Goal: Transaction & Acquisition: Book appointment/travel/reservation

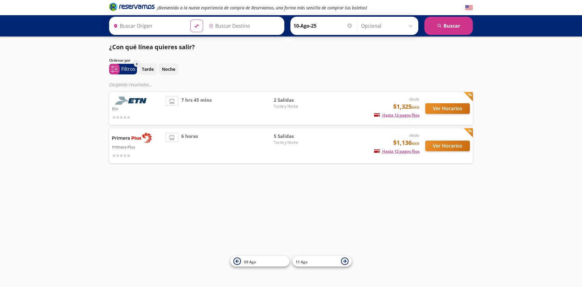
type input "[GEOGRAPHIC_DATA], [GEOGRAPHIC_DATA]"
type input "Zamora, Michoacán"
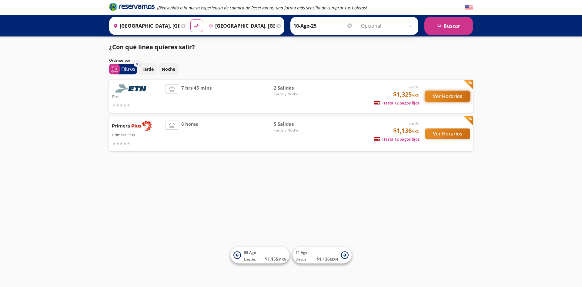
click at [446, 97] on button "Ver Horarios" at bounding box center [448, 96] width 45 height 11
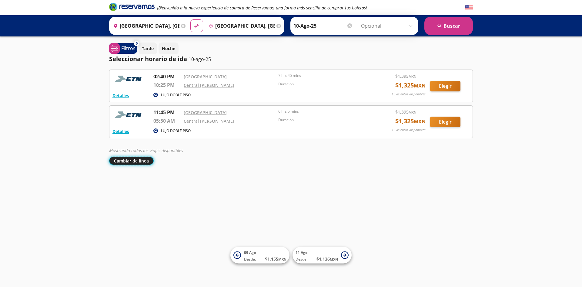
click at [135, 162] on button "Cambiar de línea" at bounding box center [131, 161] width 45 height 8
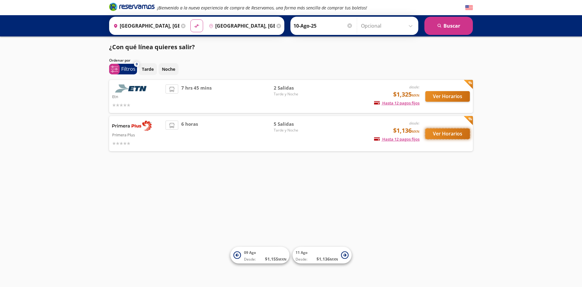
click at [455, 135] on button "Ver Horarios" at bounding box center [448, 133] width 45 height 11
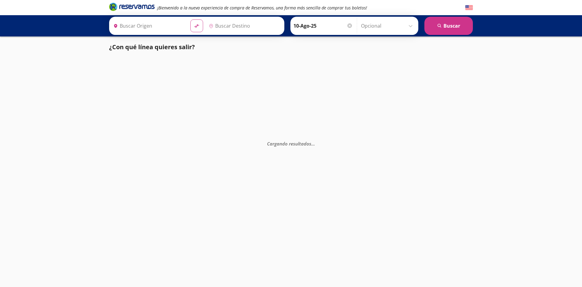
type input "[GEOGRAPHIC_DATA], [GEOGRAPHIC_DATA]"
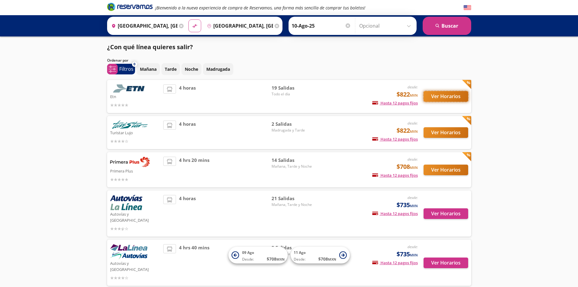
click at [444, 95] on button "Ver Horarios" at bounding box center [445, 96] width 45 height 11
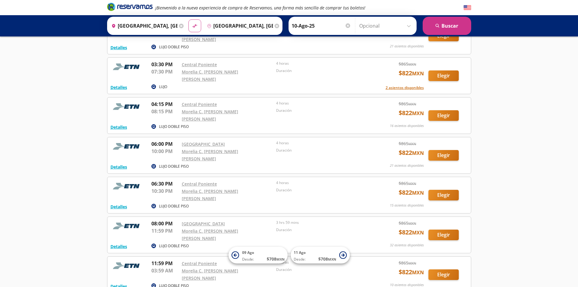
scroll to position [517, 0]
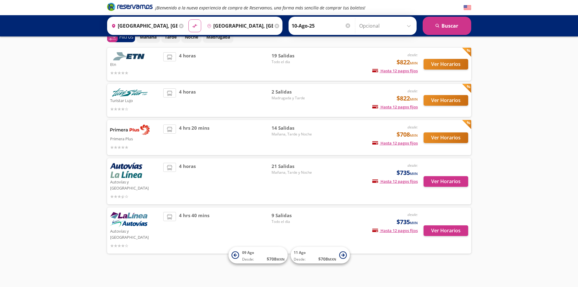
scroll to position [20, 0]
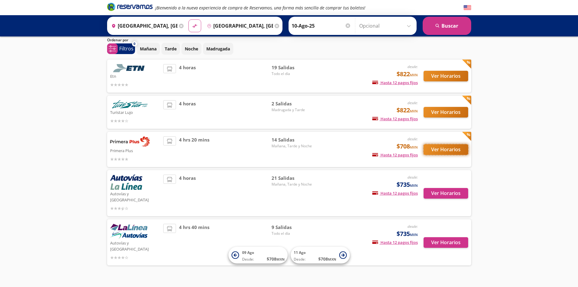
click at [442, 150] on button "Ver Horarios" at bounding box center [445, 149] width 45 height 11
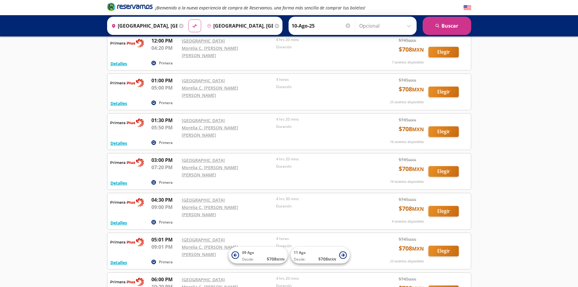
scroll to position [338, 0]
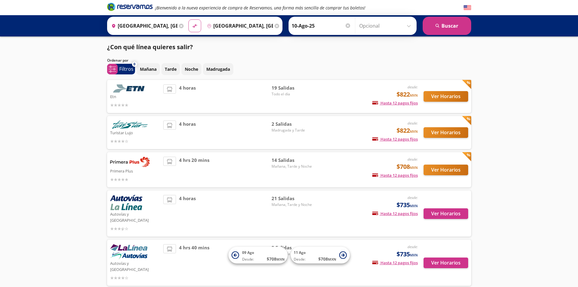
click at [180, 24] on icon at bounding box center [181, 26] width 5 height 5
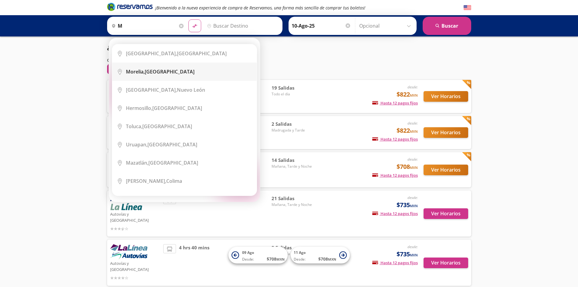
click at [153, 73] on div "[GEOGRAPHIC_DATA], [GEOGRAPHIC_DATA]" at bounding box center [160, 71] width 69 height 7
type input "[GEOGRAPHIC_DATA], [GEOGRAPHIC_DATA]"
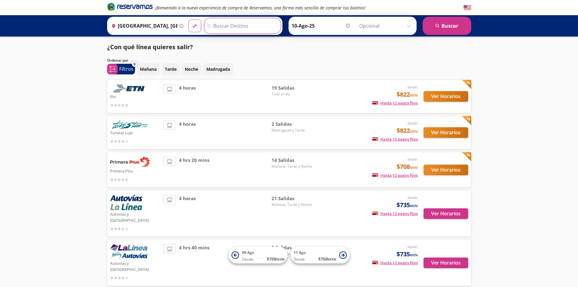
click at [221, 25] on input "Destino" at bounding box center [241, 25] width 75 height 15
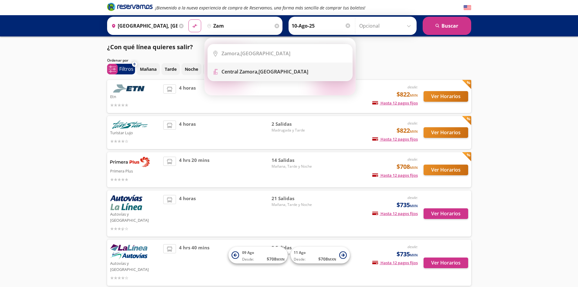
click at [253, 73] on b "Central Zamora," at bounding box center [239, 71] width 37 height 7
type input "[GEOGRAPHIC_DATA][PERSON_NAME], [GEOGRAPHIC_DATA]"
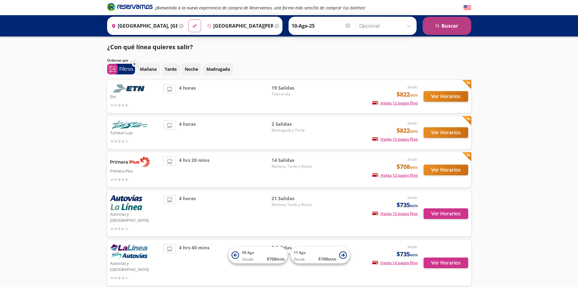
click at [443, 27] on button "search [GEOGRAPHIC_DATA]" at bounding box center [447, 26] width 49 height 18
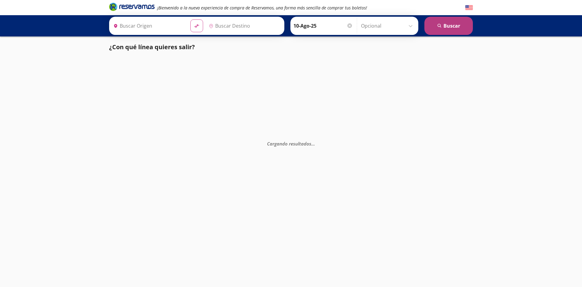
type input "[GEOGRAPHIC_DATA], [GEOGRAPHIC_DATA]"
type input "[GEOGRAPHIC_DATA][PERSON_NAME], [GEOGRAPHIC_DATA]"
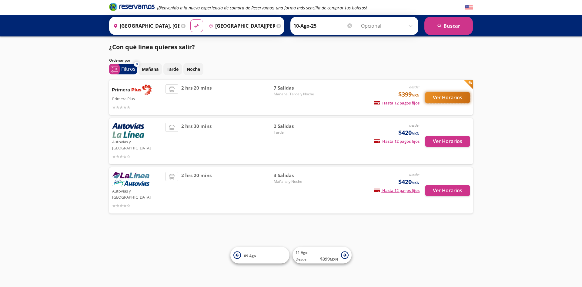
click at [440, 96] on button "Ver Horarios" at bounding box center [448, 97] width 45 height 11
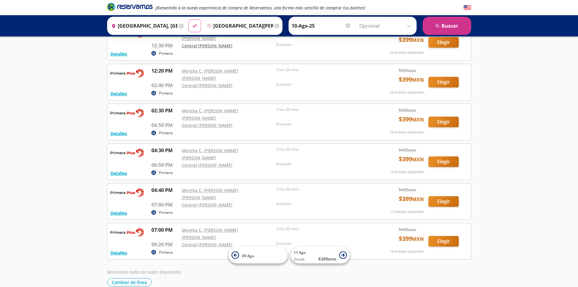
scroll to position [87, 0]
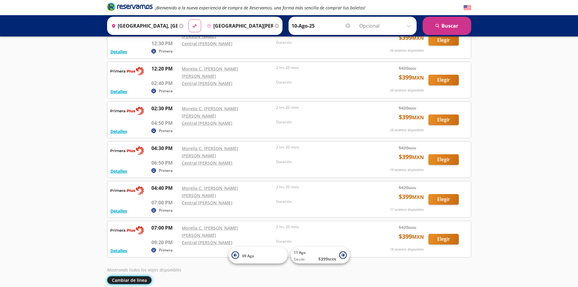
click at [133, 276] on button "Cambiar de línea" at bounding box center [129, 280] width 45 height 8
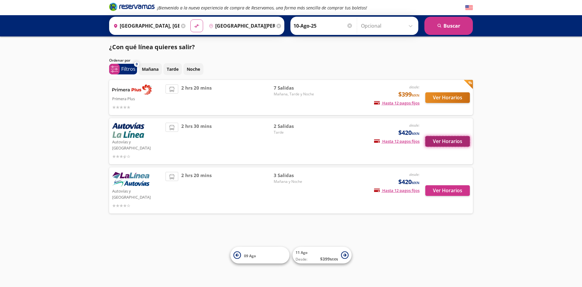
click at [454, 136] on button "Ver Horarios" at bounding box center [448, 141] width 45 height 11
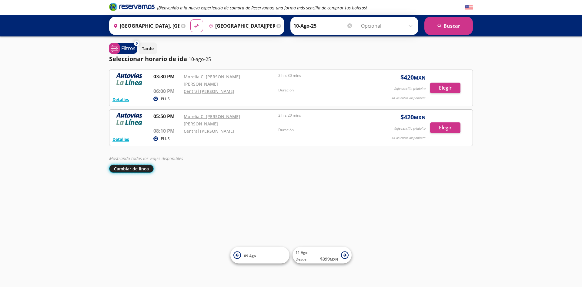
click at [140, 164] on button "Cambiar de línea" at bounding box center [131, 168] width 45 height 8
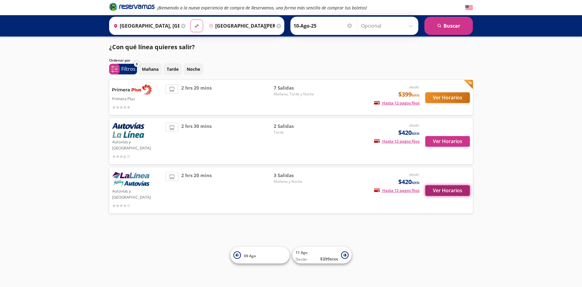
click at [430, 185] on button "Ver Horarios" at bounding box center [448, 190] width 45 height 11
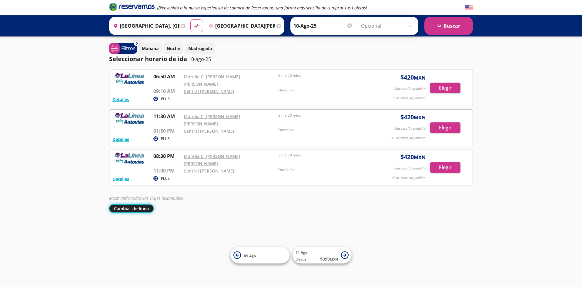
click at [132, 204] on button "Cambiar de línea" at bounding box center [131, 208] width 45 height 8
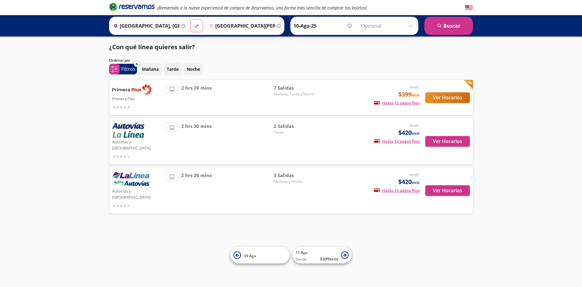
click at [277, 25] on icon at bounding box center [279, 26] width 5 height 5
click at [183, 25] on icon at bounding box center [183, 26] width 5 height 5
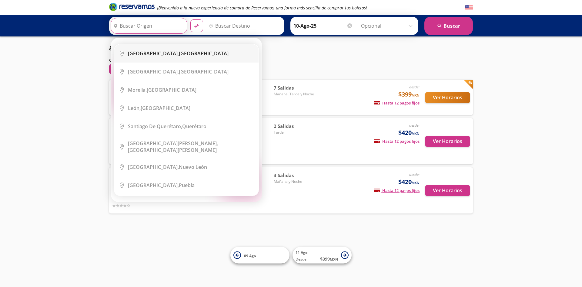
click at [184, 51] on div "[GEOGRAPHIC_DATA], [GEOGRAPHIC_DATA]" at bounding box center [178, 53] width 101 height 7
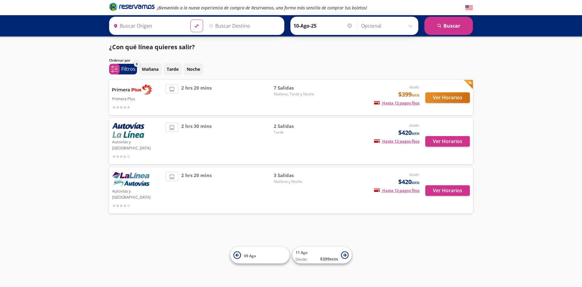
type input "[GEOGRAPHIC_DATA], [GEOGRAPHIC_DATA]"
click at [219, 24] on input "Destino" at bounding box center [244, 25] width 75 height 15
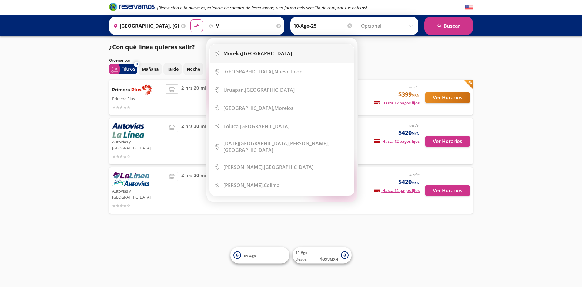
click at [238, 52] on b "Morelia," at bounding box center [233, 53] width 19 height 7
type input "[GEOGRAPHIC_DATA], [GEOGRAPHIC_DATA]"
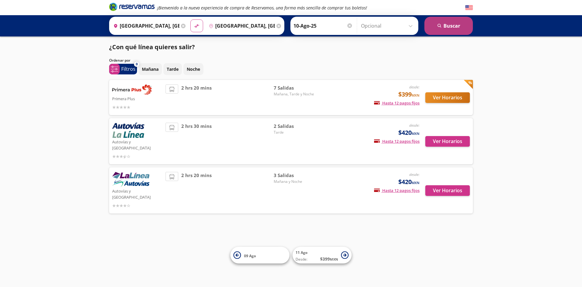
click at [444, 25] on button "search [GEOGRAPHIC_DATA]" at bounding box center [449, 26] width 49 height 18
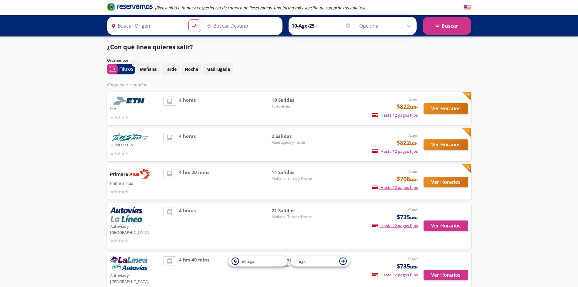
type input "[GEOGRAPHIC_DATA], [GEOGRAPHIC_DATA]"
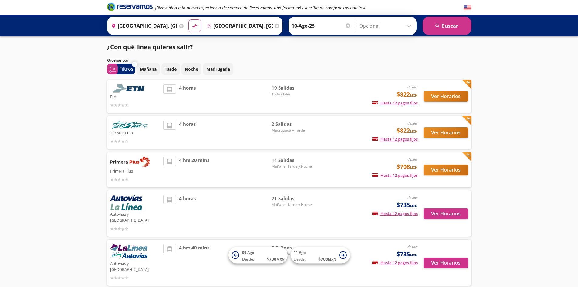
click at [440, 108] on div "Ver Horarios" at bounding box center [443, 96] width 50 height 24
click at [444, 98] on button "Ver Horarios" at bounding box center [445, 96] width 45 height 11
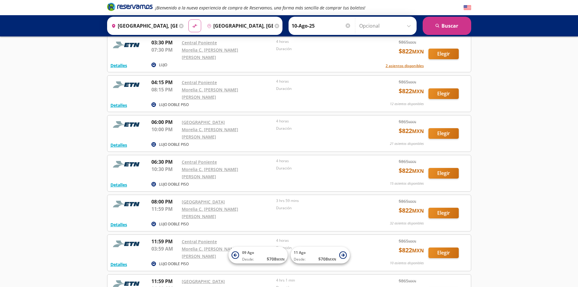
scroll to position [517, 0]
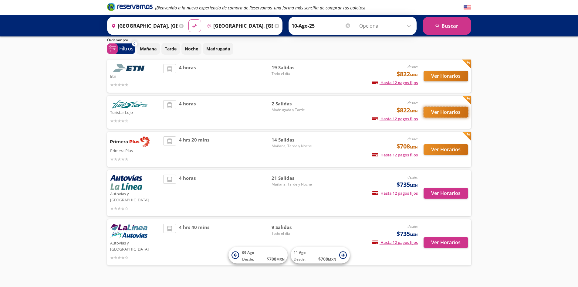
click at [445, 110] on button "Ver Horarios" at bounding box center [445, 112] width 45 height 11
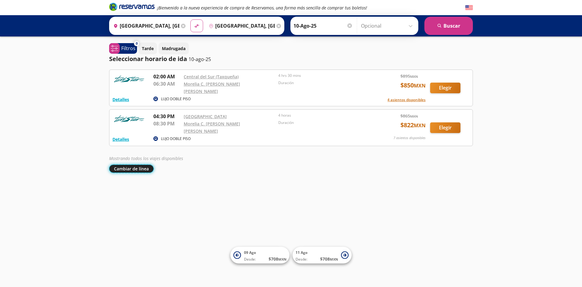
click at [126, 164] on button "Cambiar de línea" at bounding box center [131, 168] width 45 height 8
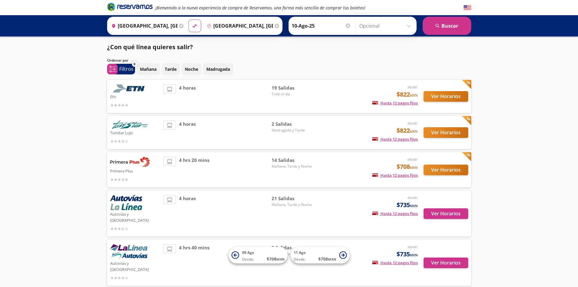
scroll to position [20, 0]
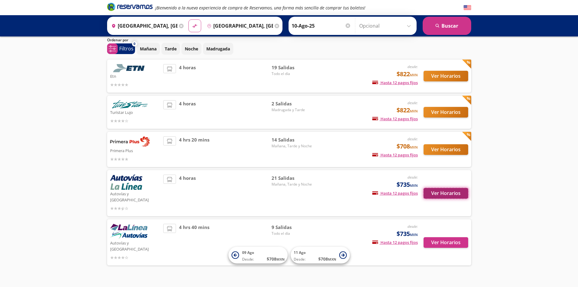
click at [443, 189] on button "Ver Horarios" at bounding box center [445, 193] width 45 height 11
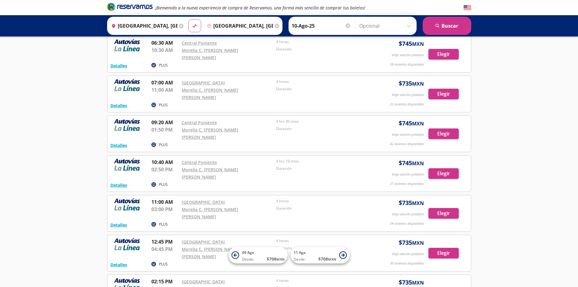
scroll to position [30, 0]
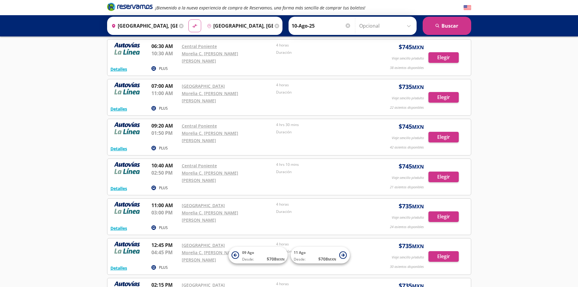
scroll to position [20, 0]
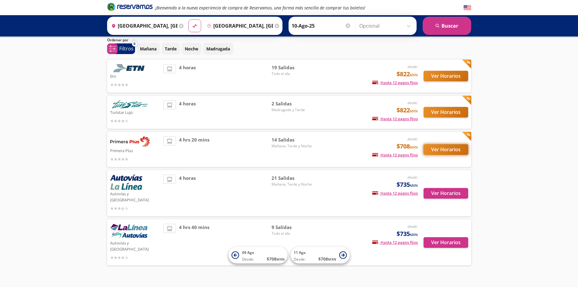
click at [450, 150] on button "Ver Horarios" at bounding box center [445, 149] width 45 height 11
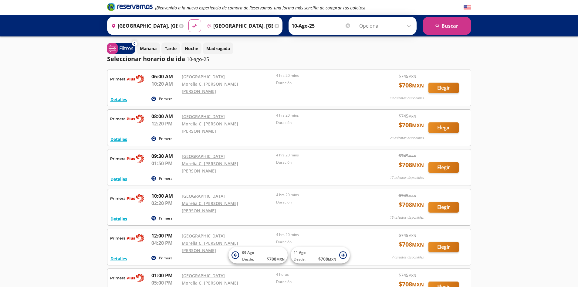
click at [179, 25] on icon at bounding box center [181, 26] width 5 height 5
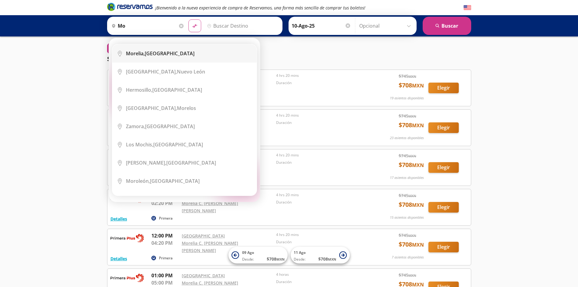
click at [161, 52] on div "[GEOGRAPHIC_DATA], [GEOGRAPHIC_DATA]" at bounding box center [160, 53] width 69 height 7
type input "[GEOGRAPHIC_DATA], [GEOGRAPHIC_DATA]"
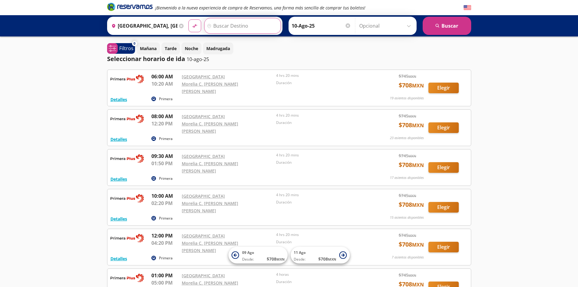
click at [213, 24] on input "Destino" at bounding box center [241, 25] width 75 height 15
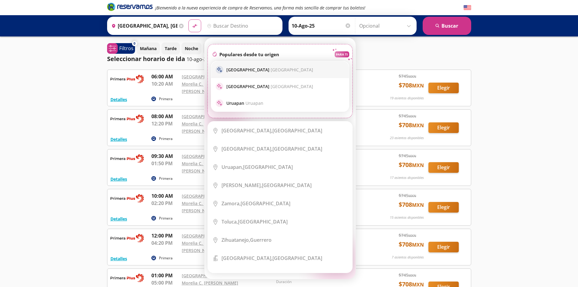
click at [271, 70] on span "[GEOGRAPHIC_DATA]" at bounding box center [292, 70] width 42 height 6
type input "[GEOGRAPHIC_DATA], [GEOGRAPHIC_DATA]"
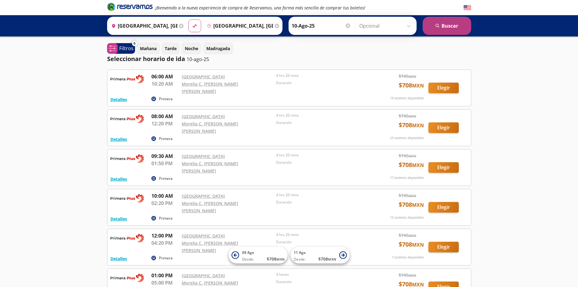
click at [438, 28] on button "search [GEOGRAPHIC_DATA]" at bounding box center [447, 26] width 49 height 18
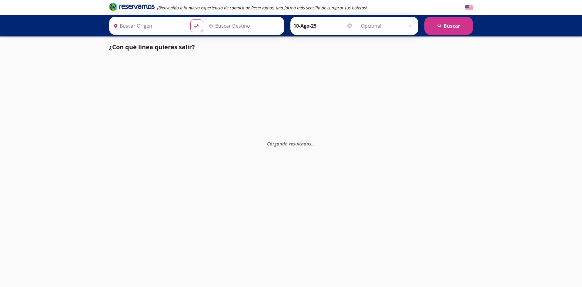
type input "[GEOGRAPHIC_DATA], [GEOGRAPHIC_DATA]"
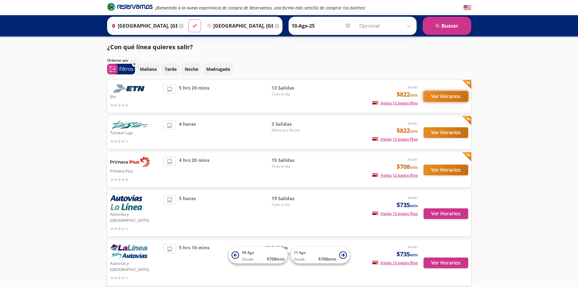
click at [440, 95] on button "Ver Horarios" at bounding box center [445, 96] width 45 height 11
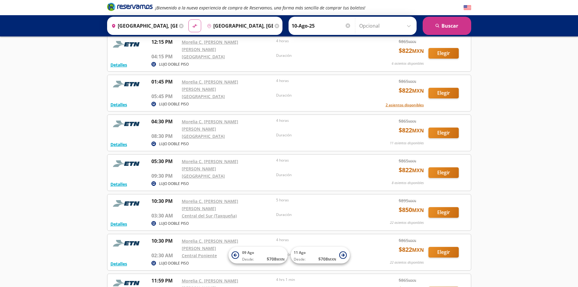
scroll to position [302, 0]
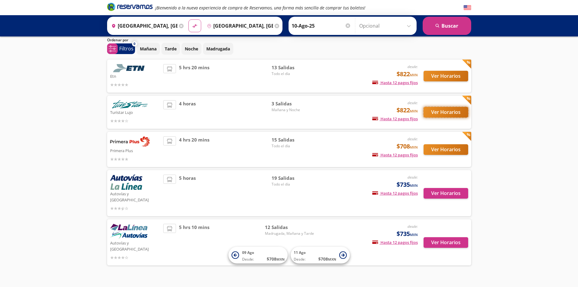
click at [440, 113] on button "Ver Horarios" at bounding box center [445, 112] width 45 height 11
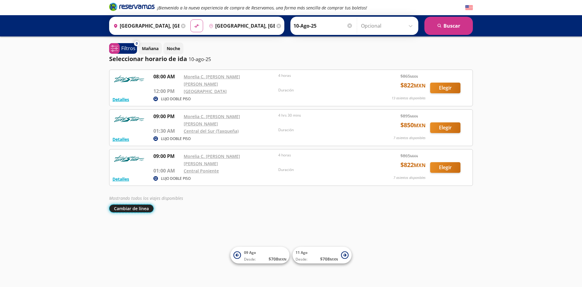
click at [143, 204] on button "Cambiar de línea" at bounding box center [131, 208] width 45 height 8
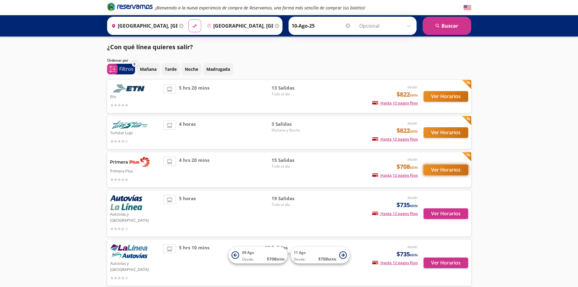
click at [448, 168] on button "Ver Horarios" at bounding box center [445, 169] width 45 height 11
